Goal: Obtain resource: Obtain resource

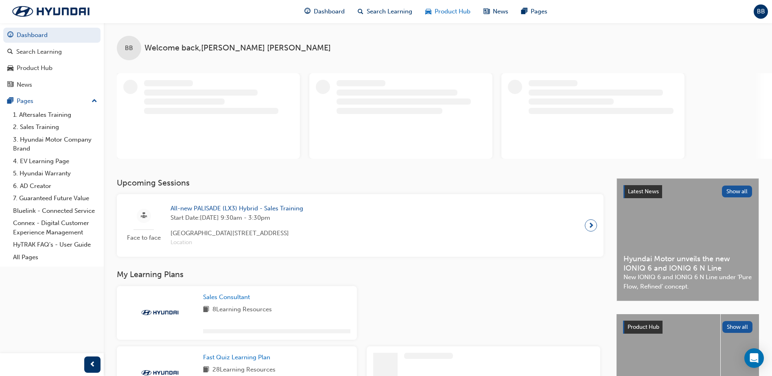
click at [436, 12] on span "Product Hub" at bounding box center [453, 11] width 36 height 9
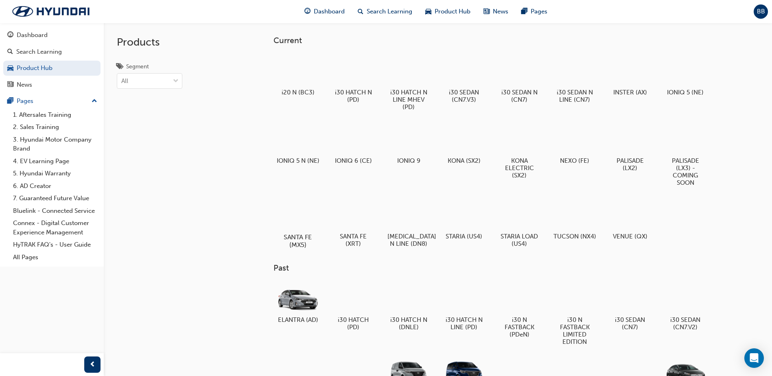
click at [306, 209] on div at bounding box center [298, 213] width 45 height 33
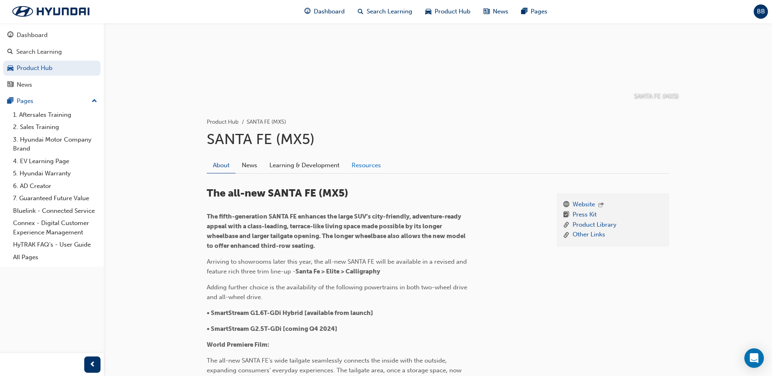
click at [372, 163] on link "Resources" at bounding box center [367, 165] width 42 height 15
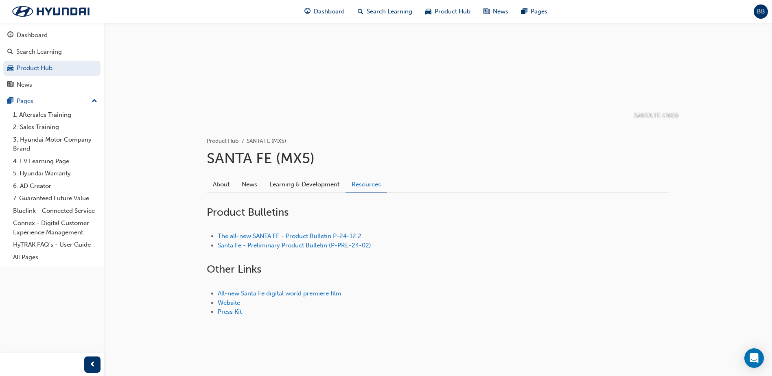
scroll to position [62, 0]
click at [302, 237] on link "The all-new SANTA FE - Product Bulletin P-24-12.2" at bounding box center [290, 235] width 144 height 7
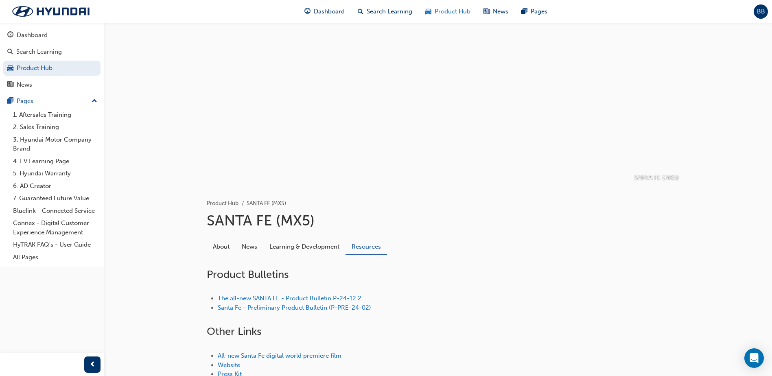
click at [438, 12] on span "Product Hub" at bounding box center [453, 11] width 36 height 9
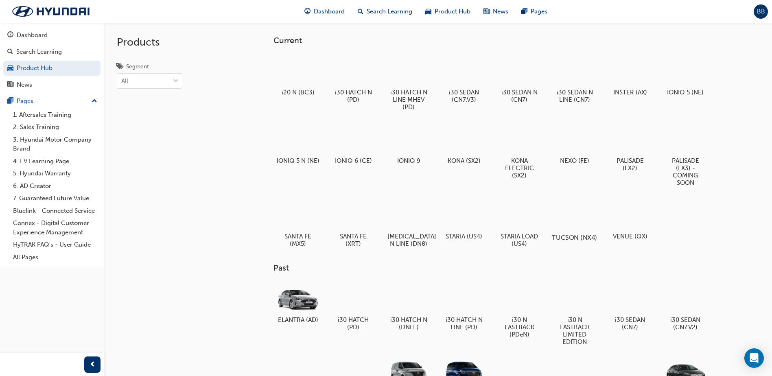
click at [585, 223] on div at bounding box center [574, 214] width 45 height 32
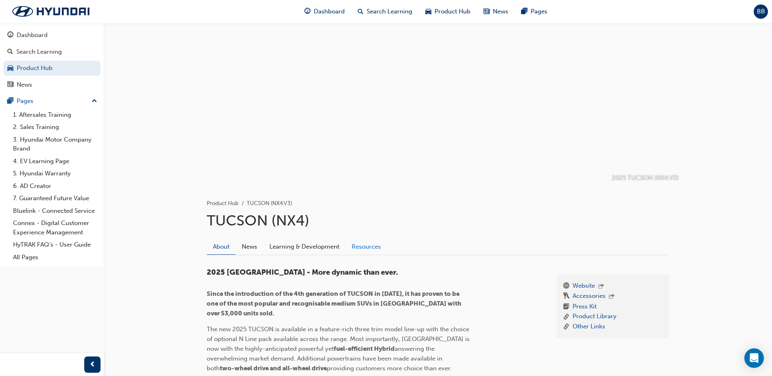
drag, startPoint x: 370, startPoint y: 258, endPoint x: 366, endPoint y: 253, distance: 5.9
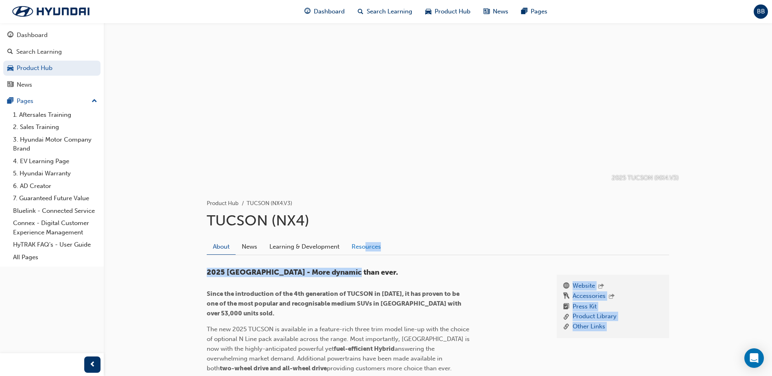
click at [366, 251] on link "Resources" at bounding box center [367, 246] width 42 height 15
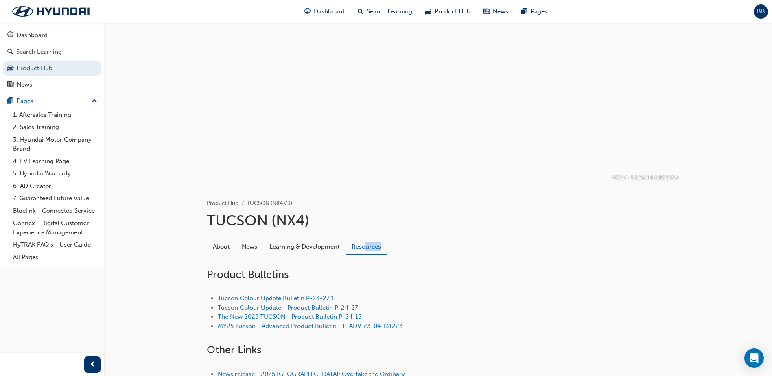
click at [311, 315] on link "The New 2025 TUCSON - Product Bulletin P-24-15" at bounding box center [290, 316] width 144 height 7
